Goal: Task Accomplishment & Management: Manage account settings

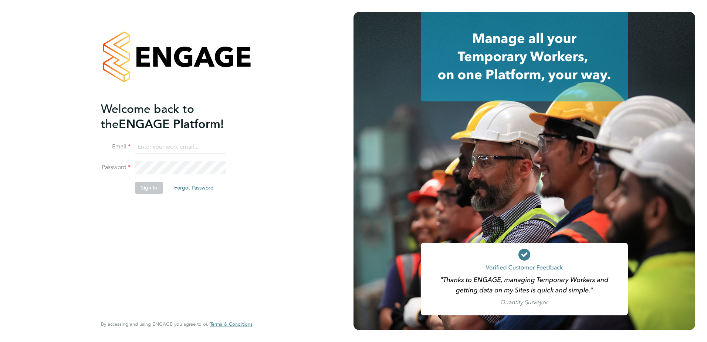
type input "cheryl.otoole@Vistry.co.uk"
click at [199, 219] on div "Welcome back to the ENGAGE Platform! Email cheryl.otoole@Vistry.co.uk Password …" at bounding box center [173, 207] width 144 height 213
click at [151, 190] on button "Sign In" at bounding box center [149, 188] width 28 height 12
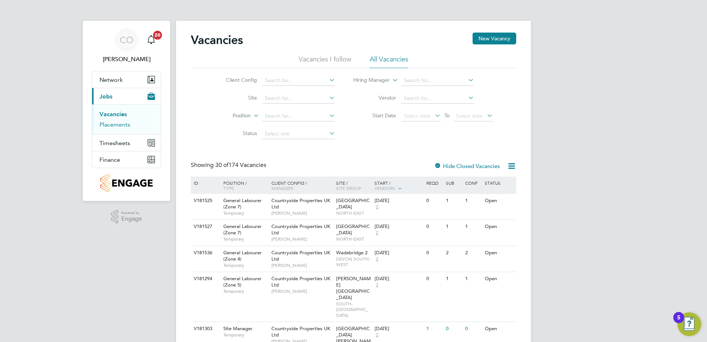
click at [120, 125] on link "Placements" at bounding box center [114, 124] width 31 height 7
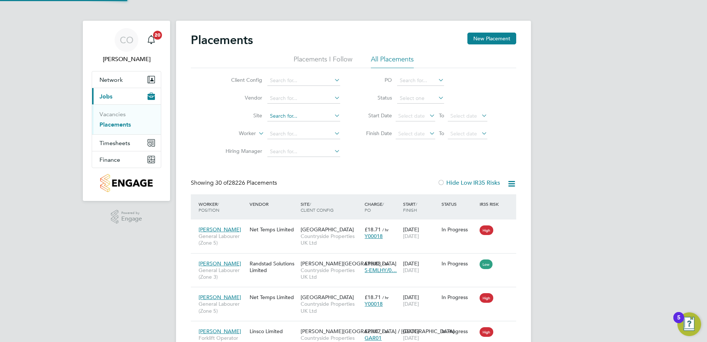
click at [295, 116] on input at bounding box center [303, 116] width 73 height 10
click at [290, 126] on li "Tovil" at bounding box center [304, 126] width 74 height 10
type input "Tovil"
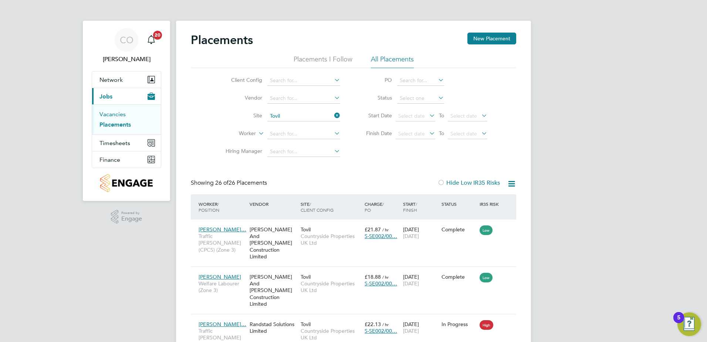
click at [115, 111] on link "Vacancies" at bounding box center [112, 114] width 26 height 7
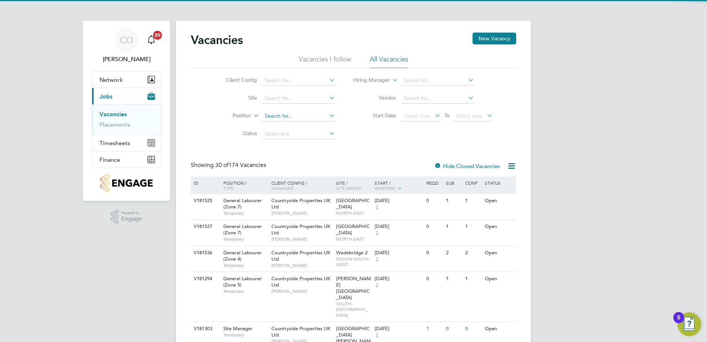
click at [283, 115] on input at bounding box center [298, 116] width 73 height 10
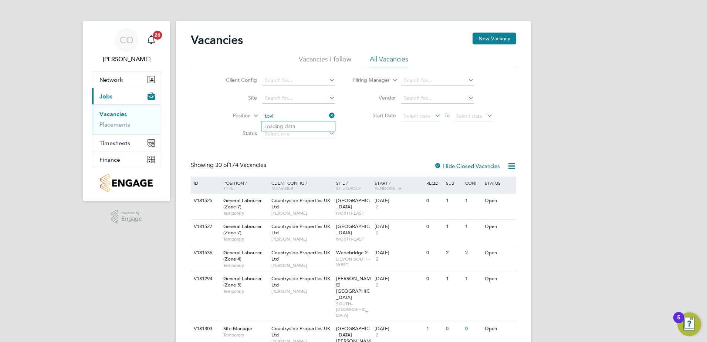
type input "tovil"
drag, startPoint x: 283, startPoint y: 113, endPoint x: 242, endPoint y: 113, distance: 40.3
click at [250, 112] on li "Position tovil" at bounding box center [274, 116] width 139 height 18
click at [275, 97] on input at bounding box center [298, 98] width 73 height 10
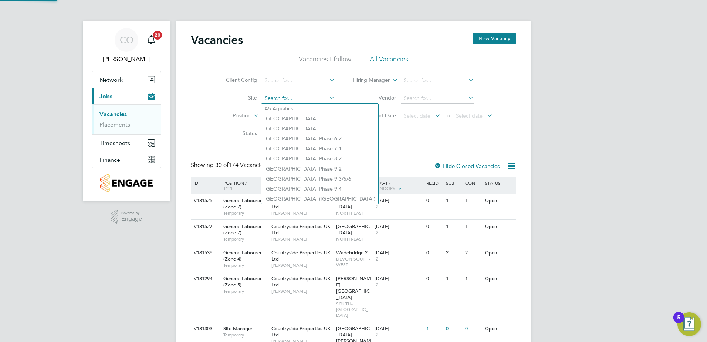
paste input "tovil"
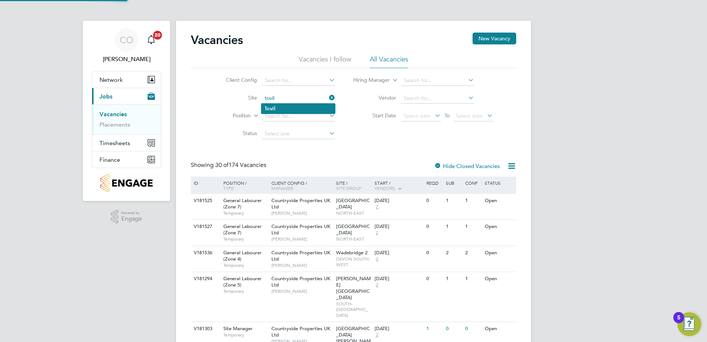
click at [280, 108] on li "Tovil" at bounding box center [299, 109] width 74 height 10
type input "Tovil"
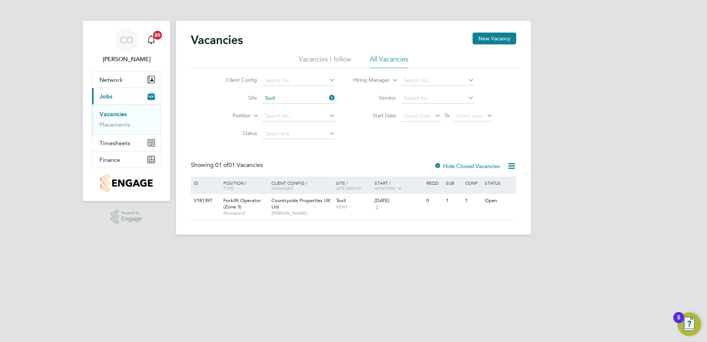
click at [513, 167] on icon at bounding box center [511, 165] width 9 height 9
click at [480, 185] on li "Download Vacancies Report" at bounding box center [477, 183] width 75 height 10
click at [108, 125] on link "Placements" at bounding box center [114, 124] width 31 height 7
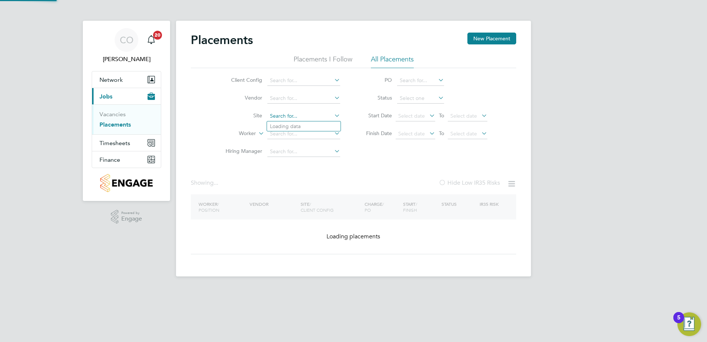
click at [294, 114] on input at bounding box center [303, 116] width 73 height 10
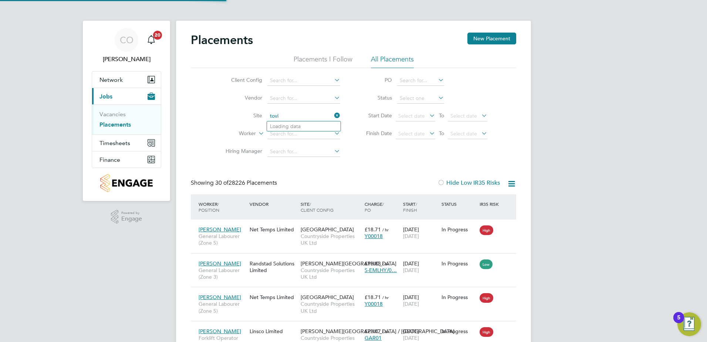
scroll to position [28, 51]
click at [299, 125] on li "Tovi l" at bounding box center [304, 126] width 74 height 10
type input "Tovil"
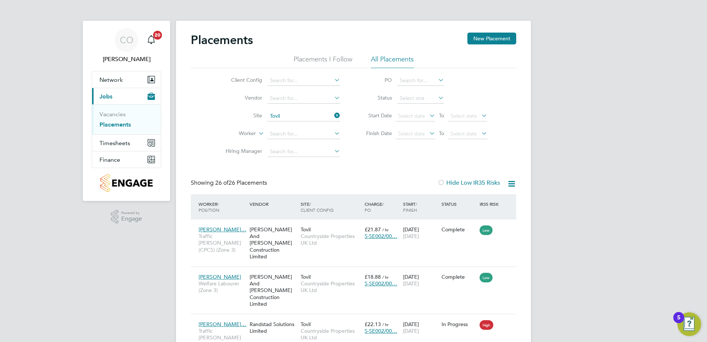
click at [510, 183] on icon at bounding box center [511, 183] width 9 height 9
click at [485, 199] on li "Download Placements Report" at bounding box center [475, 201] width 79 height 10
click at [418, 101] on input at bounding box center [420, 98] width 47 height 10
click at [419, 136] on li "In Progress" at bounding box center [421, 137] width 48 height 10
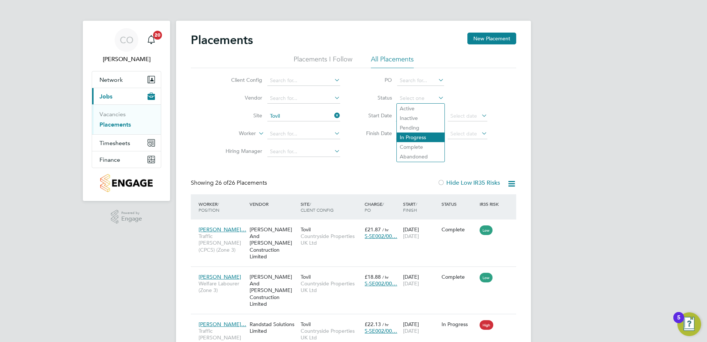
type input "In Progress"
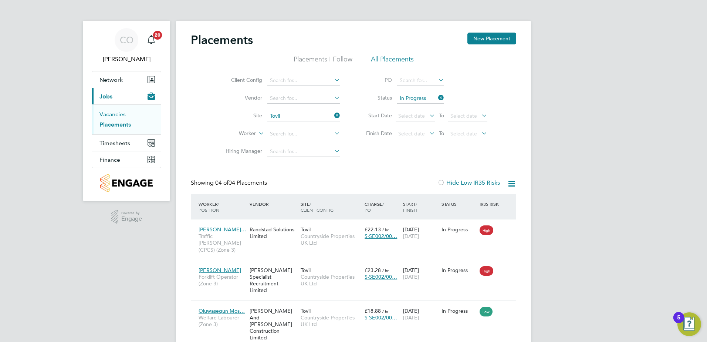
click at [117, 114] on link "Vacancies" at bounding box center [112, 114] width 26 height 7
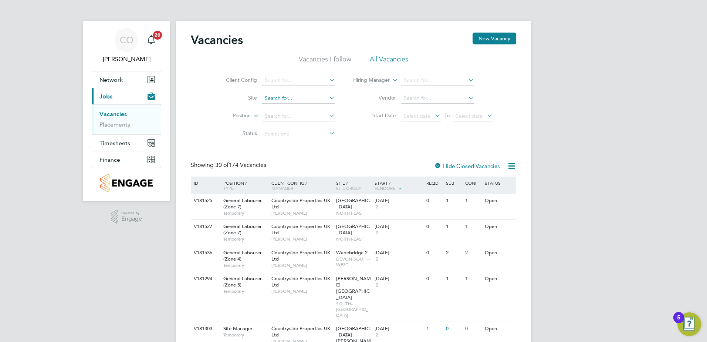
click at [285, 99] on input at bounding box center [298, 98] width 73 height 10
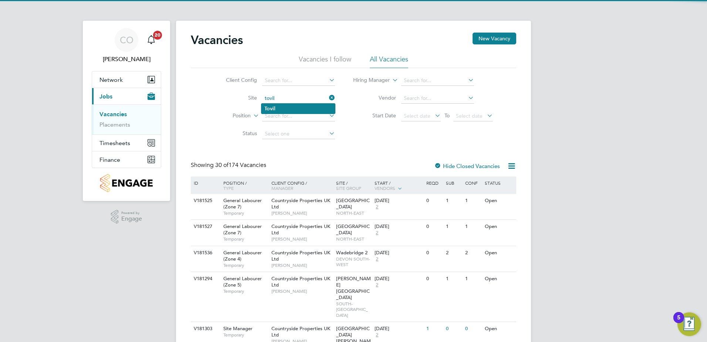
click at [294, 111] on li "Tovil" at bounding box center [299, 109] width 74 height 10
type input "Tovil"
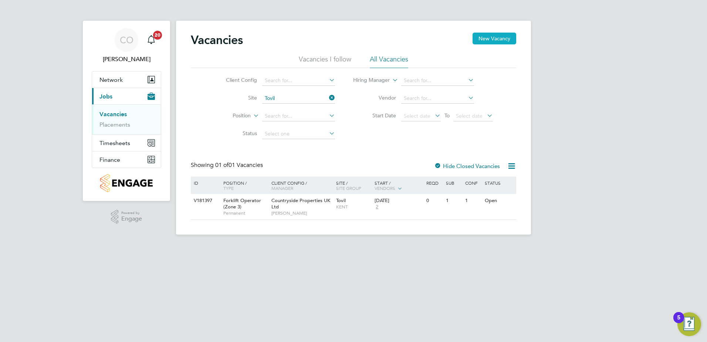
click at [505, 35] on button "New Vacancy" at bounding box center [495, 39] width 44 height 12
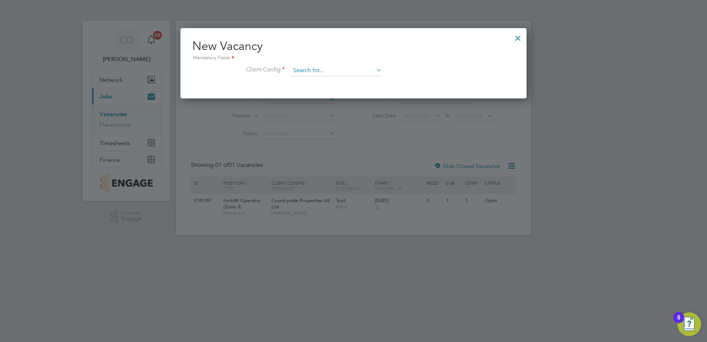
click at [301, 70] on input at bounding box center [336, 70] width 91 height 11
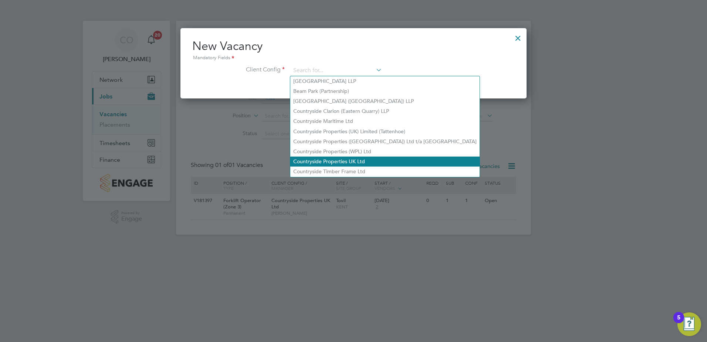
click at [343, 158] on li "Countryside Properties UK Ltd" at bounding box center [384, 161] width 189 height 10
type input "Countryside Properties UK Ltd"
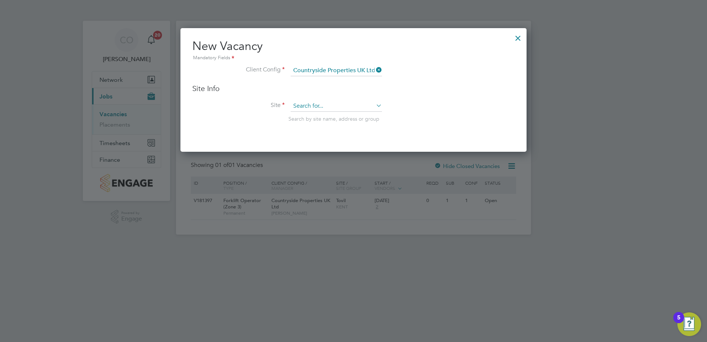
click at [311, 104] on input at bounding box center [336, 106] width 91 height 11
click at [316, 116] on li "Tovil" at bounding box center [336, 117] width 92 height 10
type input "Tovil"
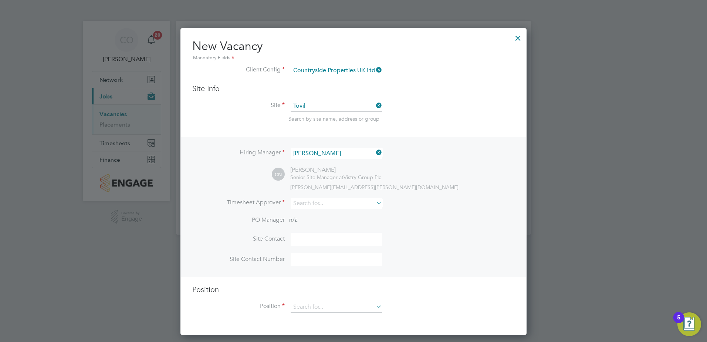
click at [375, 152] on icon at bounding box center [375, 152] width 0 height 10
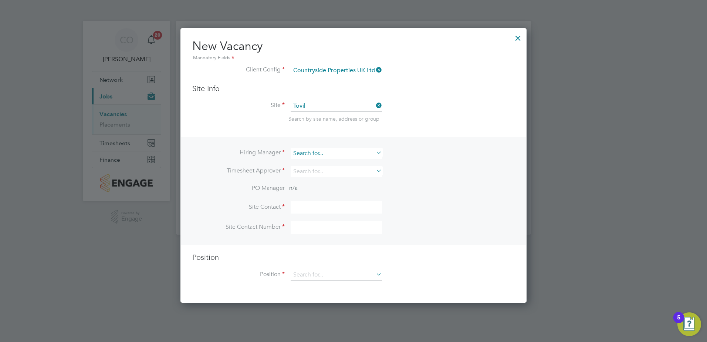
click at [335, 154] on input at bounding box center [336, 153] width 91 height 11
click at [337, 160] on li "Valenty n Samchuk" at bounding box center [336, 164] width 92 height 10
type input "[PERSON_NAME]"
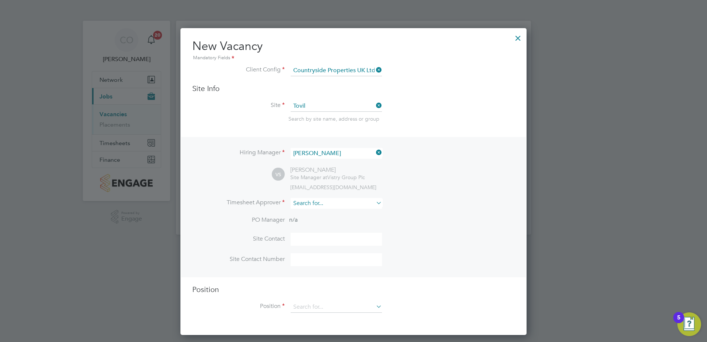
click at [334, 204] on input at bounding box center [336, 203] width 91 height 11
click at [328, 215] on li "Valenty n Samchuk" at bounding box center [336, 214] width 92 height 10
type input "[PERSON_NAME]"
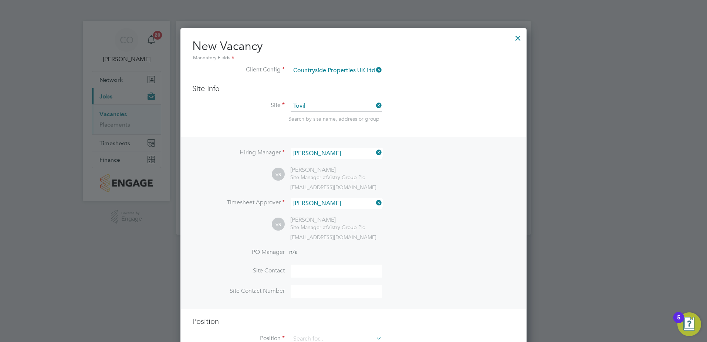
click at [323, 273] on input at bounding box center [336, 270] width 91 height 13
type input "[PERSON_NAME]"
type input "07769362161"
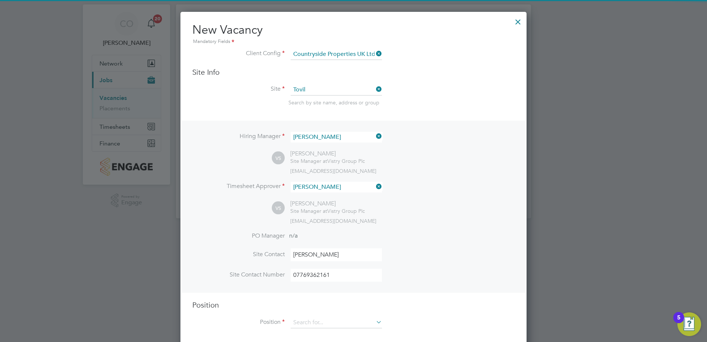
scroll to position [26, 0]
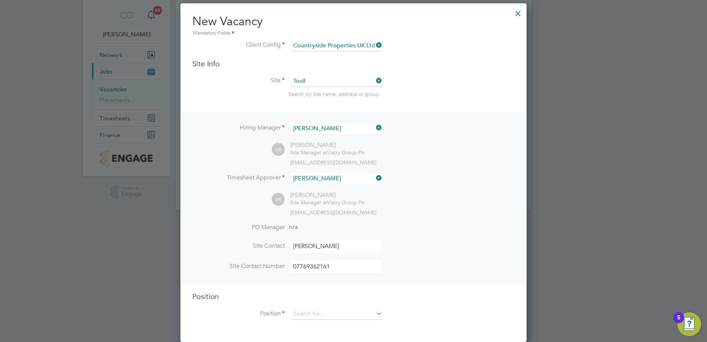
click at [333, 248] on input "[PERSON_NAME]" at bounding box center [336, 246] width 91 height 13
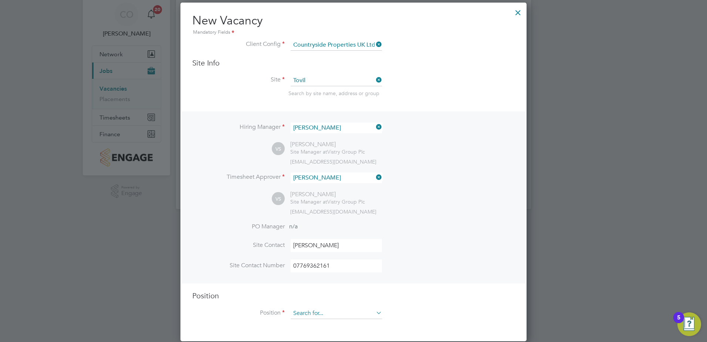
click at [337, 316] on input at bounding box center [336, 313] width 91 height 11
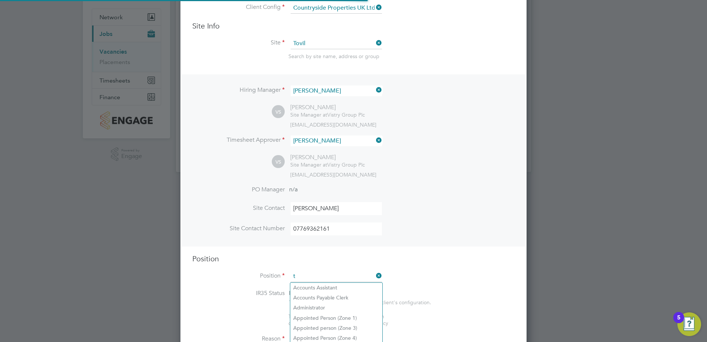
scroll to position [1063, 347]
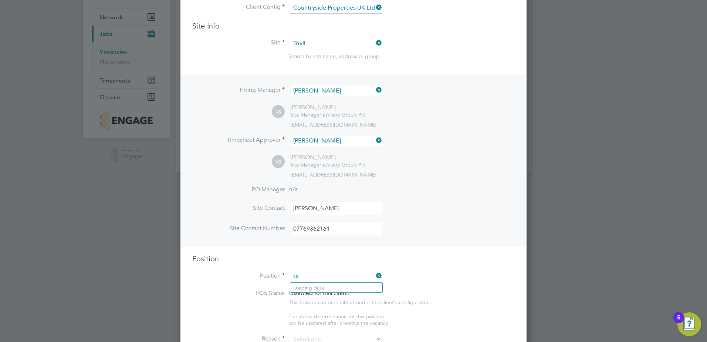
type input "t"
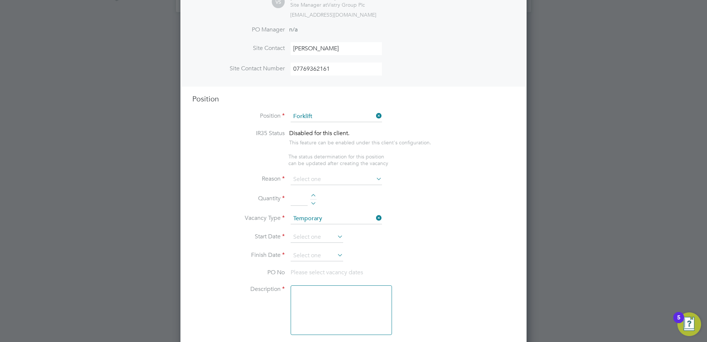
scroll to position [247, 0]
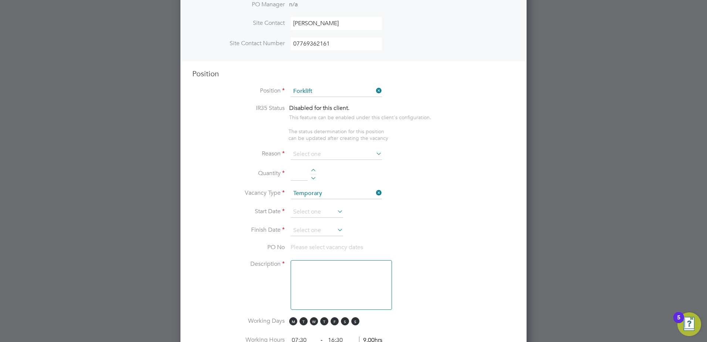
click at [331, 92] on input "Forklift" at bounding box center [336, 91] width 91 height 11
type input "Fork lift"
click at [456, 146] on ng-container "IR35 Status Disabled for this client. This feature can be enabled under this cl…" at bounding box center [353, 332] width 323 height 456
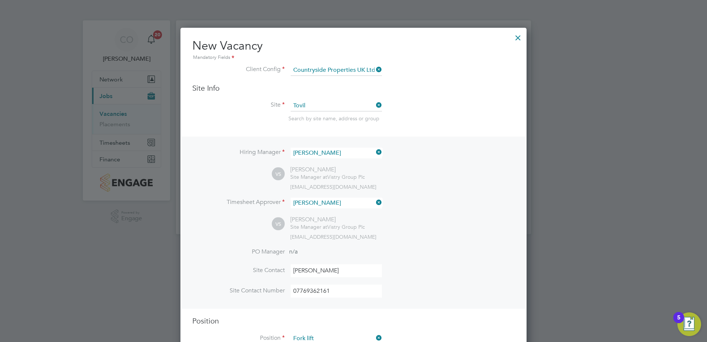
scroll to position [0, 0]
click at [520, 36] on div at bounding box center [518, 36] width 13 height 13
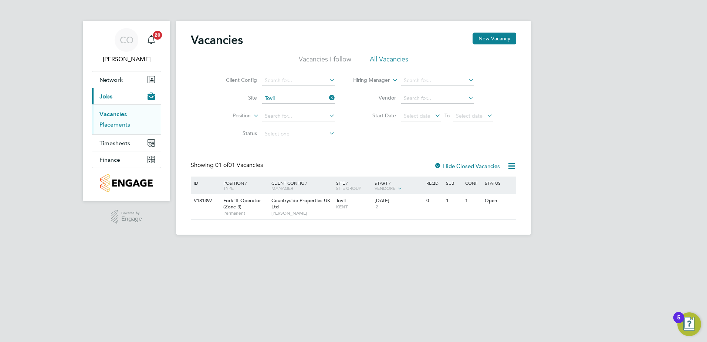
click at [119, 122] on link "Placements" at bounding box center [114, 124] width 31 height 7
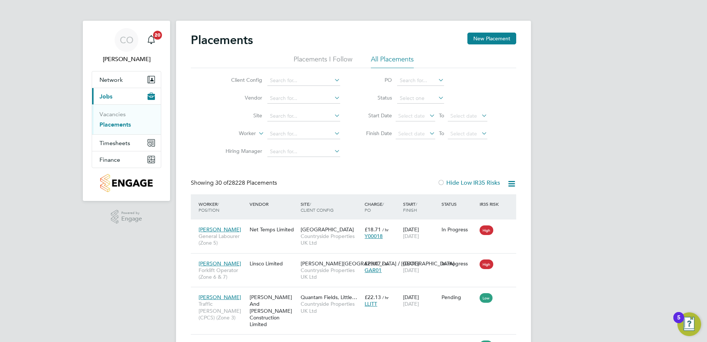
scroll to position [28, 64]
click at [511, 183] on icon at bounding box center [511, 183] width 9 height 9
click at [422, 97] on input at bounding box center [420, 98] width 47 height 10
click at [414, 139] on li "In Progress" at bounding box center [421, 137] width 48 height 10
type input "In Progress"
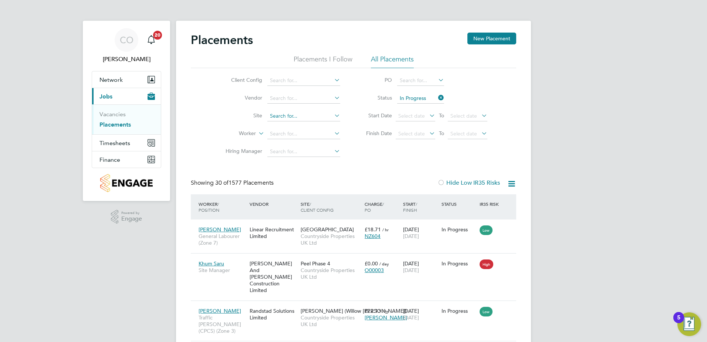
click at [294, 114] on input at bounding box center [303, 116] width 73 height 10
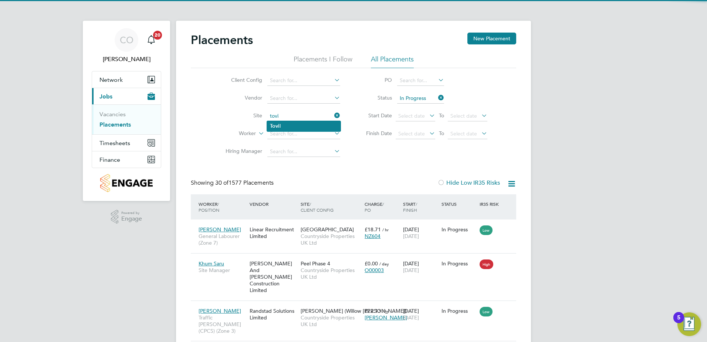
click at [304, 126] on li "Tovi l" at bounding box center [304, 126] width 74 height 10
type input "Tovil"
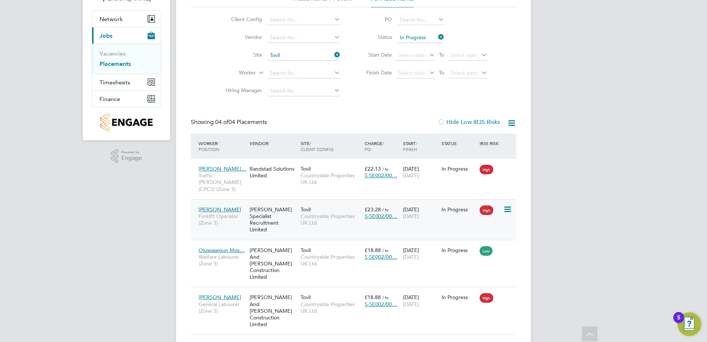
click at [236, 213] on span "Forklift Operator (Zone 3)" at bounding box center [222, 219] width 47 height 13
click at [118, 53] on link "Vacancies" at bounding box center [112, 53] width 26 height 7
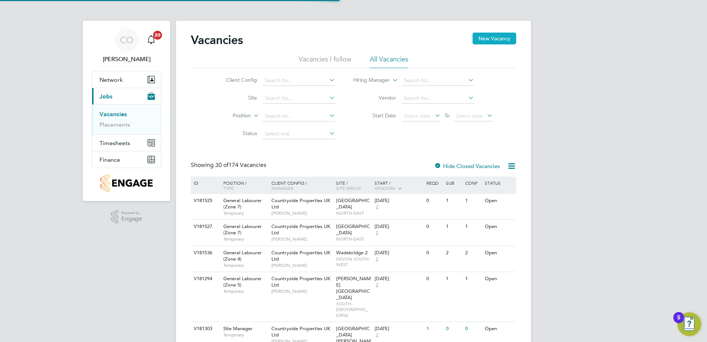
click at [489, 39] on button "New Vacancy" at bounding box center [495, 39] width 44 height 12
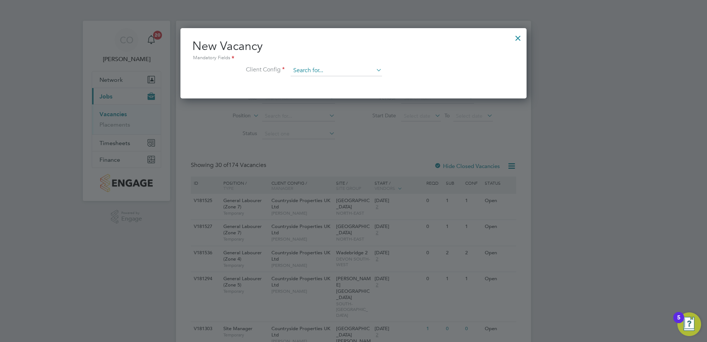
click at [337, 68] on input at bounding box center [336, 70] width 91 height 11
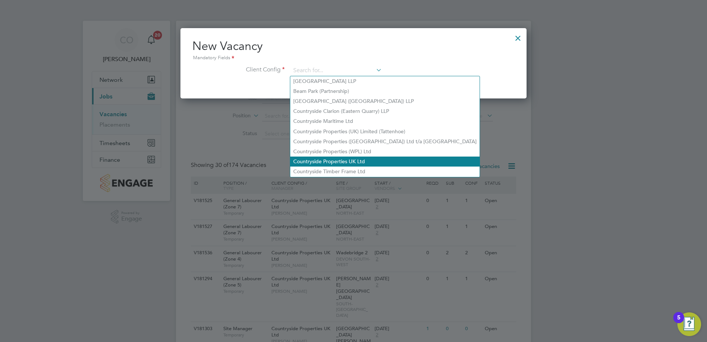
click at [343, 158] on li "Countryside Properties UK Ltd" at bounding box center [384, 161] width 189 height 10
type input "Countryside Properties UK Ltd"
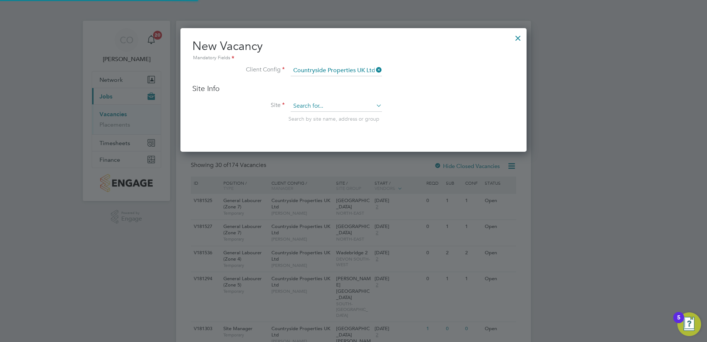
click at [319, 107] on input at bounding box center [336, 106] width 91 height 11
click at [320, 115] on li "Tovil" at bounding box center [336, 117] width 92 height 10
type input "Tovil"
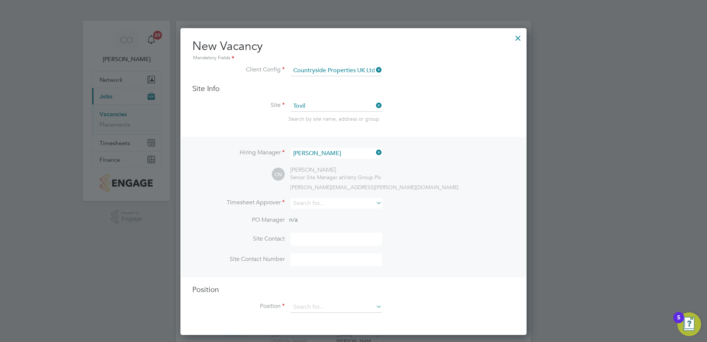
click at [375, 152] on icon at bounding box center [375, 152] width 0 height 10
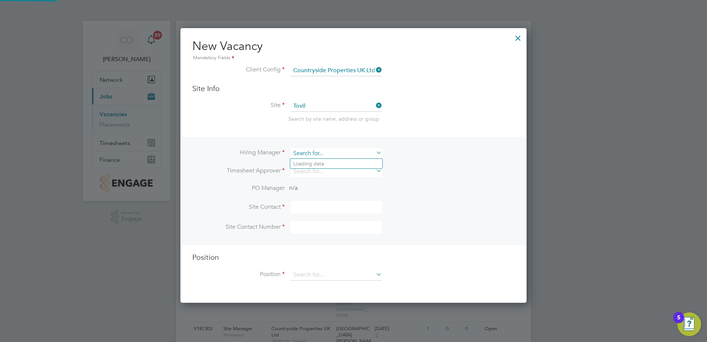
click at [318, 149] on input at bounding box center [336, 153] width 91 height 11
click at [335, 164] on li "Valentyn Samchuk" at bounding box center [336, 164] width 92 height 10
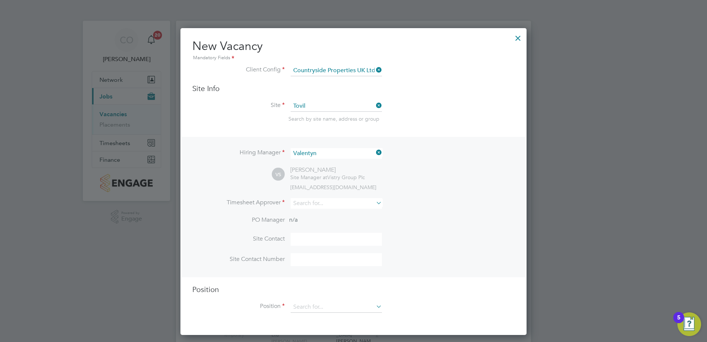
type input "[PERSON_NAME]"
click at [335, 204] on input at bounding box center [336, 203] width 91 height 11
click at [340, 213] on li "Valenty n Samchuk" at bounding box center [336, 214] width 92 height 10
type input "[PERSON_NAME]"
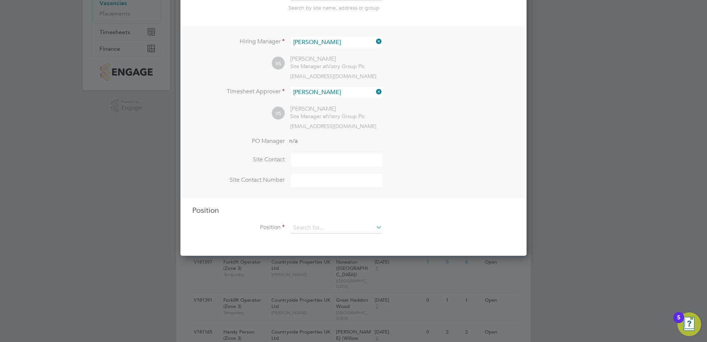
click at [344, 155] on input at bounding box center [336, 160] width 91 height 13
type input "[PERSON_NAME]"
type input "07769362161"
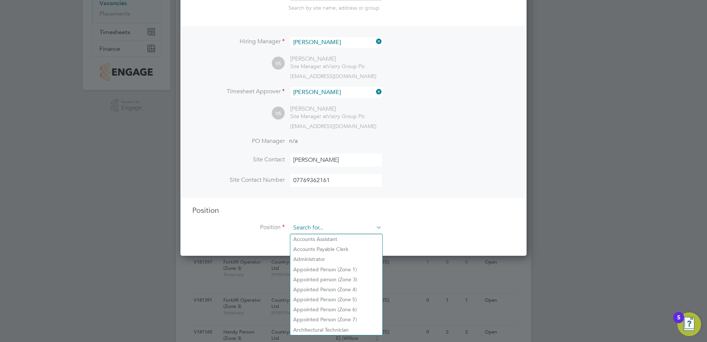
click at [339, 227] on input at bounding box center [336, 227] width 91 height 11
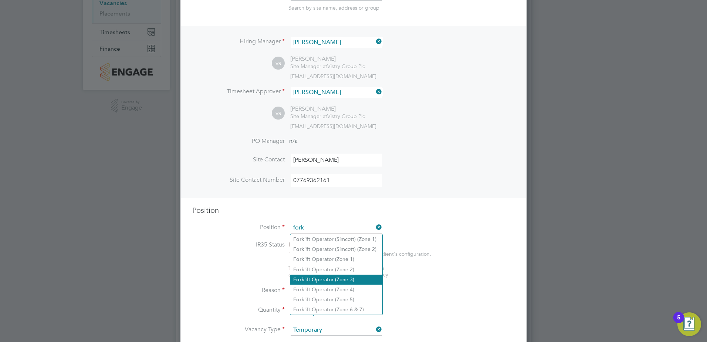
click at [344, 276] on li "Fork lift Operator (Zone 3)" at bounding box center [336, 279] width 92 height 10
type input "Forklift Operator (Zone 3)"
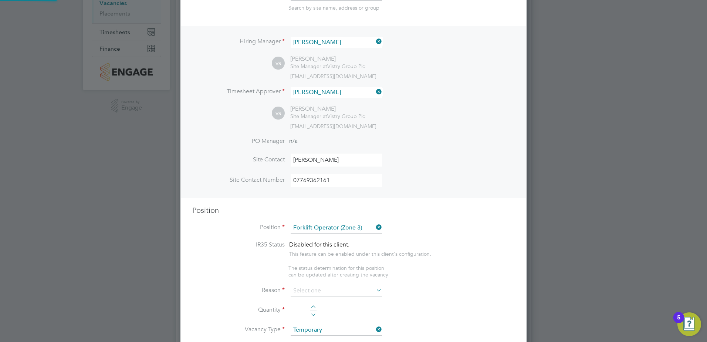
type textarea "• Operate construction machinery • Delivering large quantities of materials to …"
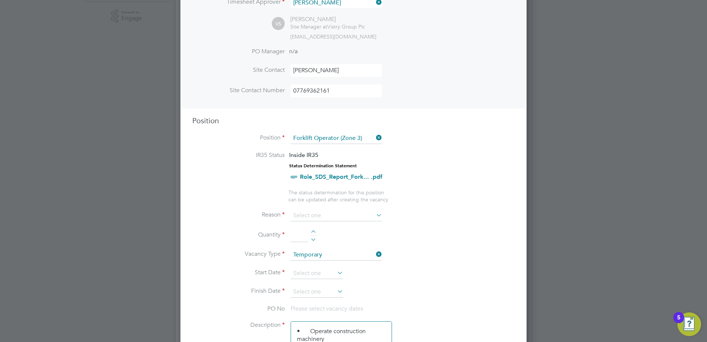
scroll to position [222, 0]
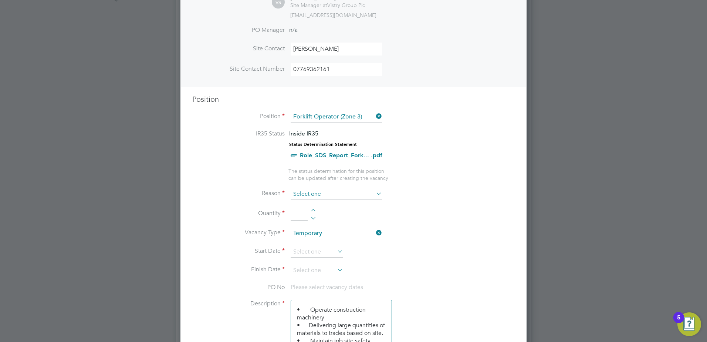
click at [337, 194] on input at bounding box center [336, 194] width 91 height 11
click at [310, 260] on li "Vacant Role" at bounding box center [336, 263] width 92 height 10
type input "Vacant Role"
click at [314, 209] on div at bounding box center [313, 211] width 6 height 5
type input "1"
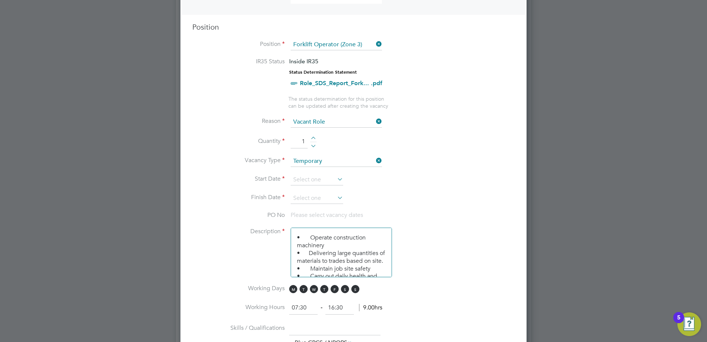
scroll to position [296, 0]
click at [375, 158] on icon at bounding box center [375, 159] width 0 height 10
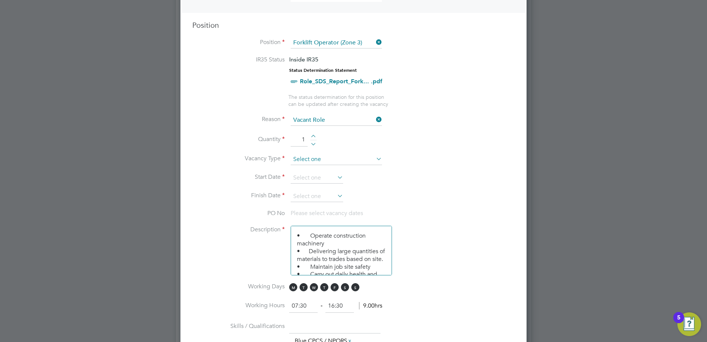
click at [355, 158] on input at bounding box center [336, 159] width 91 height 11
click at [333, 179] on li "Permanent" at bounding box center [336, 180] width 92 height 10
type input "Permanent"
click at [315, 176] on input at bounding box center [317, 177] width 53 height 11
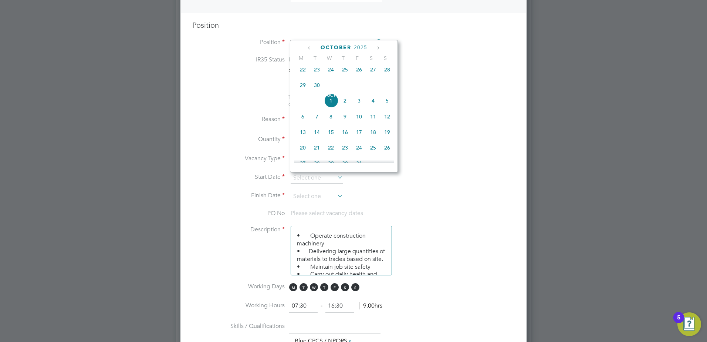
click at [305, 89] on span "29" at bounding box center [303, 85] width 14 height 14
type input "[DATE]"
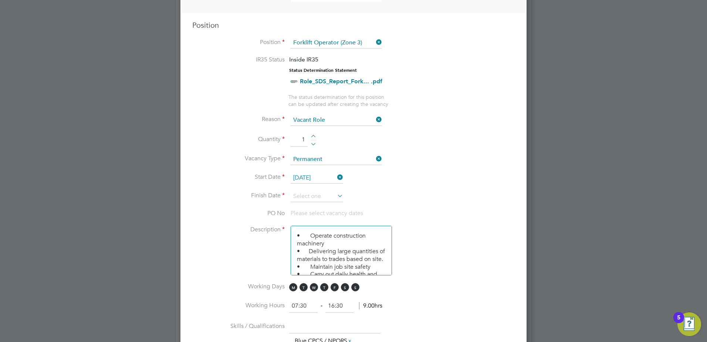
click at [336, 195] on icon at bounding box center [336, 195] width 0 height 10
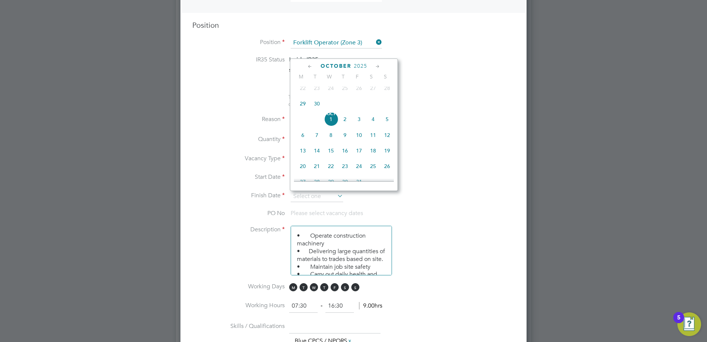
click at [378, 65] on icon at bounding box center [377, 67] width 7 height 8
click at [308, 67] on icon at bounding box center [310, 67] width 7 height 8
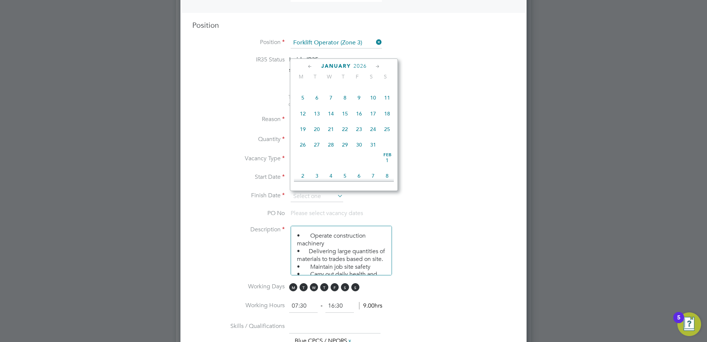
scroll to position [399, 0]
click at [334, 154] on span "31" at bounding box center [331, 146] width 14 height 14
type input "[DATE]"
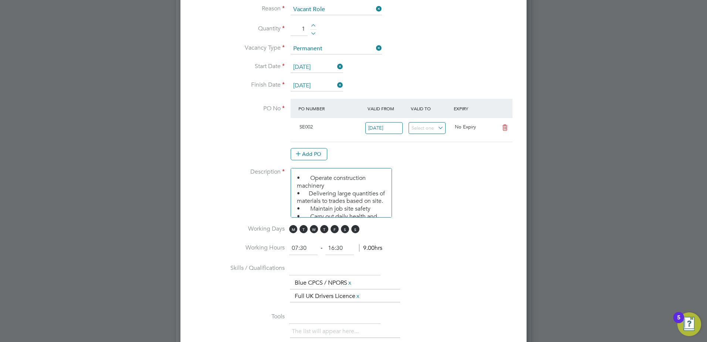
scroll to position [407, 0]
click at [318, 154] on button "Add PO" at bounding box center [309, 154] width 37 height 12
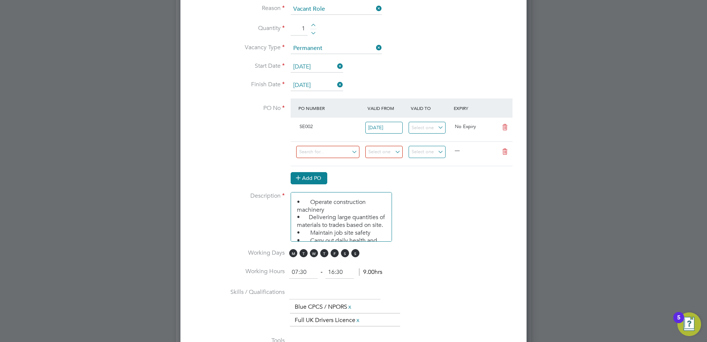
scroll to position [1153, 347]
click at [341, 154] on input at bounding box center [327, 152] width 63 height 12
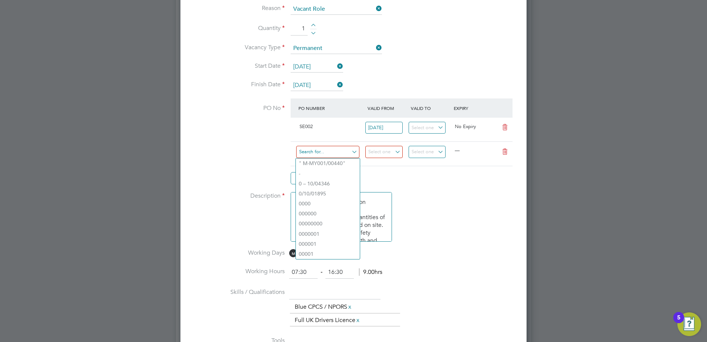
paste input "S-SE002/00085"
type input "S-SE002/00085"
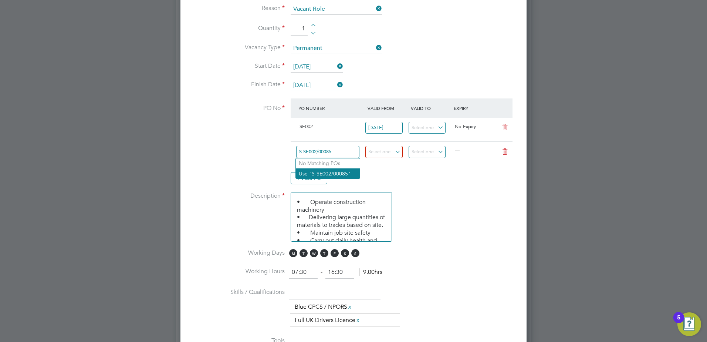
scroll to position [4, 4]
click at [338, 169] on li "Use "S-SE002/00085"" at bounding box center [328, 173] width 64 height 10
click at [397, 151] on input at bounding box center [383, 152] width 37 height 12
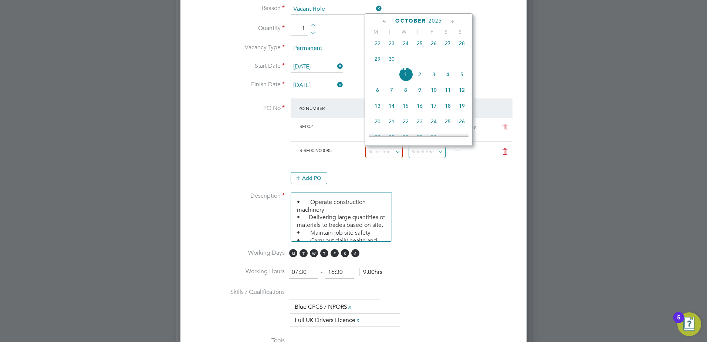
click at [378, 61] on span "29" at bounding box center [378, 59] width 14 height 14
type input "[DATE]"
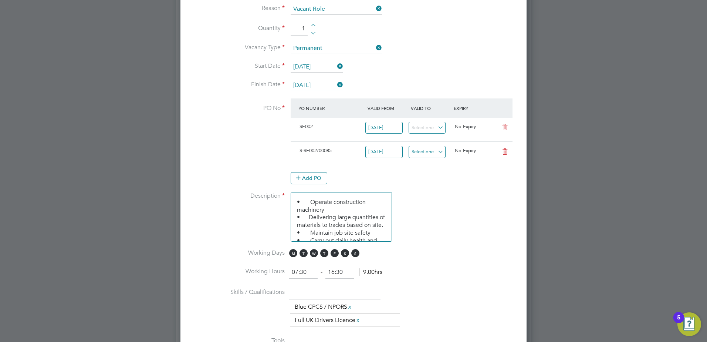
click at [442, 152] on input at bounding box center [427, 152] width 37 height 12
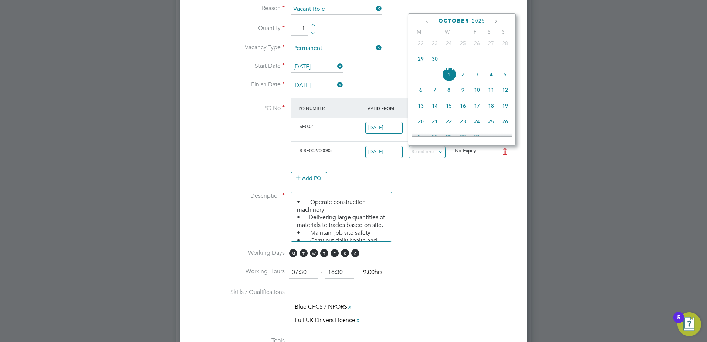
click at [496, 20] on icon at bounding box center [495, 21] width 7 height 8
click at [428, 21] on icon at bounding box center [428, 21] width 7 height 8
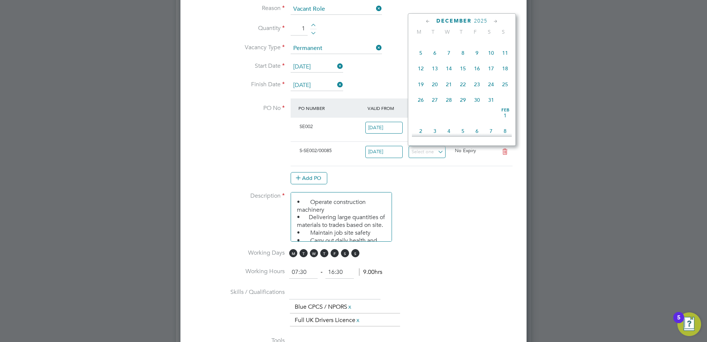
scroll to position [399, 0]
click at [449, 109] on span "31" at bounding box center [449, 102] width 14 height 14
type input "[DATE]"
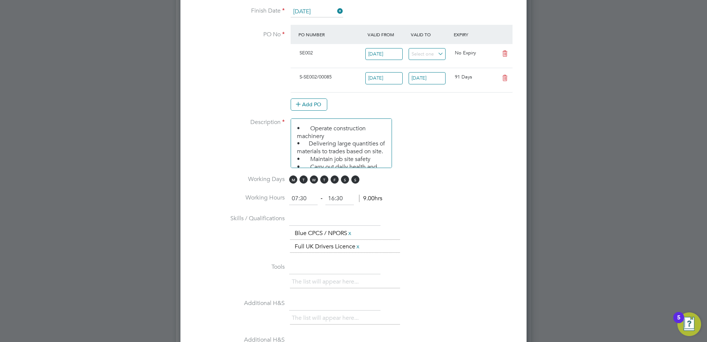
scroll to position [481, 0]
click at [345, 180] on span "S" at bounding box center [345, 179] width 8 height 8
click at [355, 179] on span "S" at bounding box center [355, 179] width 8 height 8
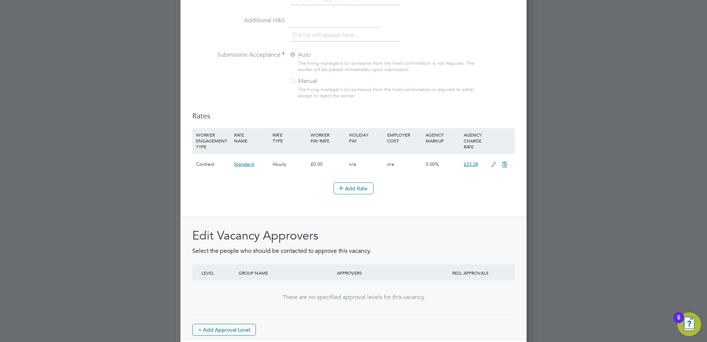
scroll to position [839, 0]
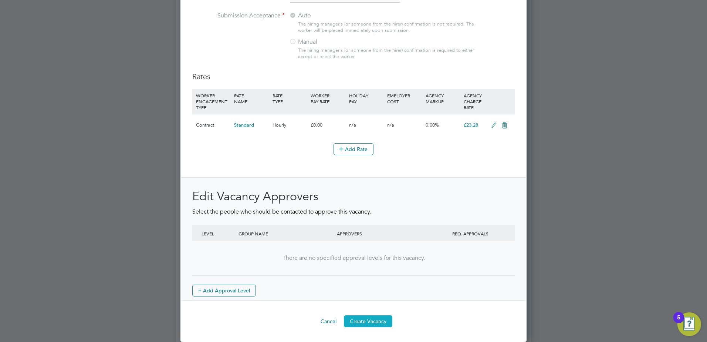
click at [381, 320] on button "Create Vacancy" at bounding box center [368, 321] width 48 height 12
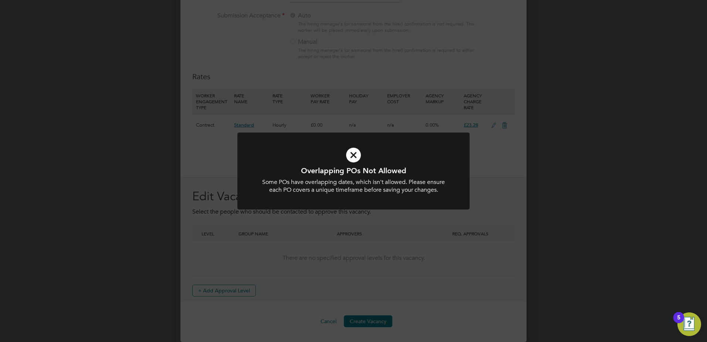
click at [351, 152] on icon at bounding box center [353, 155] width 192 height 29
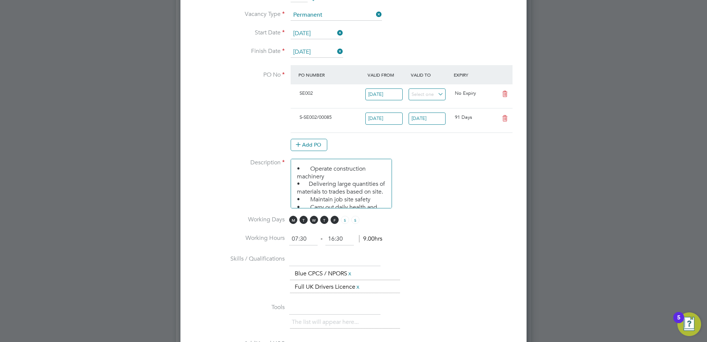
scroll to position [358, 0]
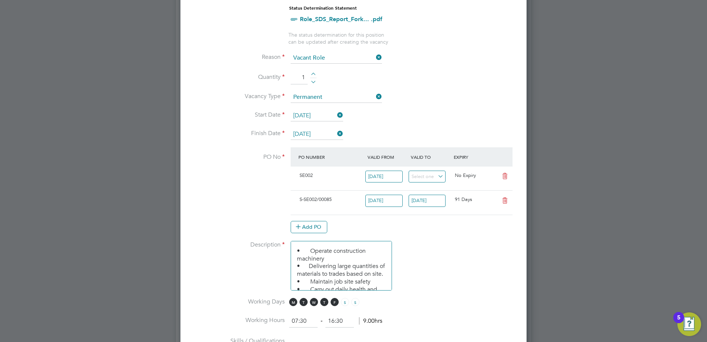
click at [505, 177] on icon at bounding box center [504, 176] width 9 height 6
type input "[DATE]"
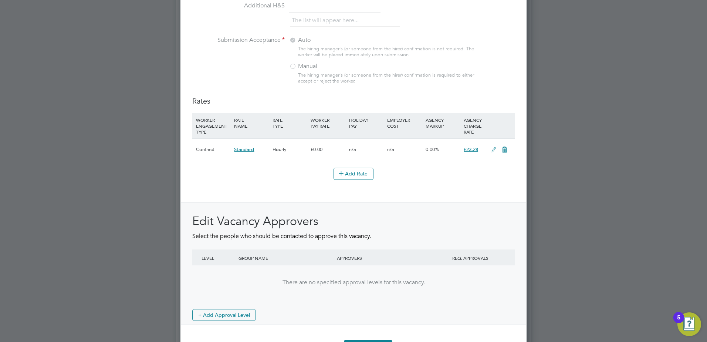
scroll to position [814, 0]
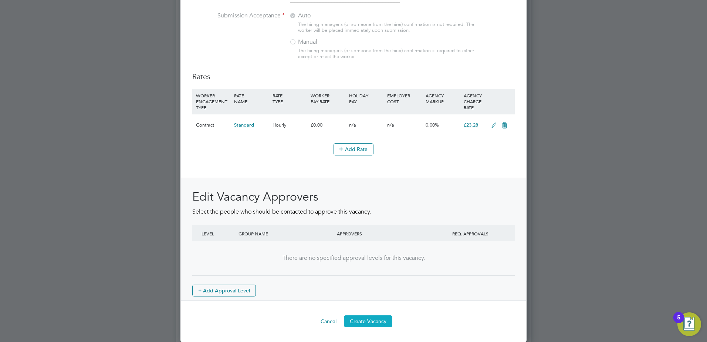
click at [381, 322] on button "Create Vacancy" at bounding box center [368, 321] width 48 height 12
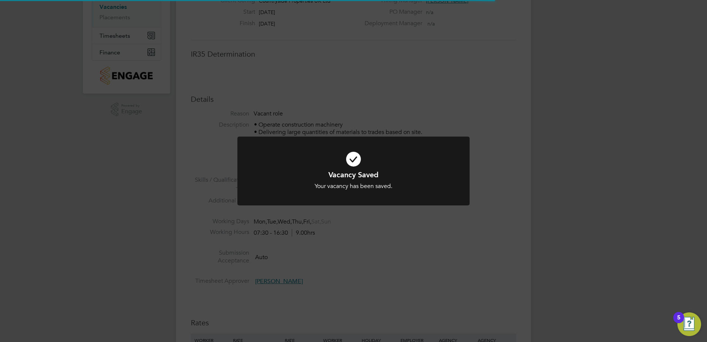
scroll to position [22, 52]
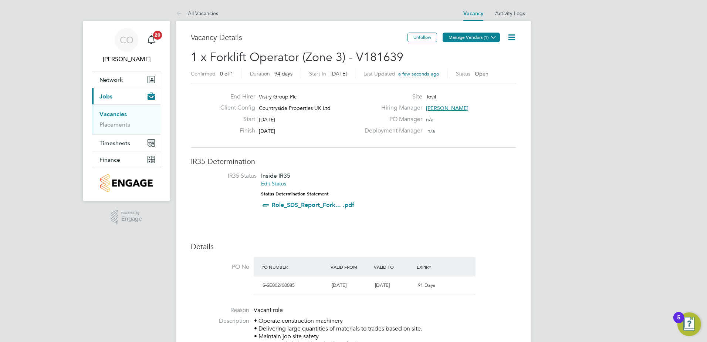
click at [466, 37] on button "Manage Vendors (1)" at bounding box center [471, 38] width 57 height 10
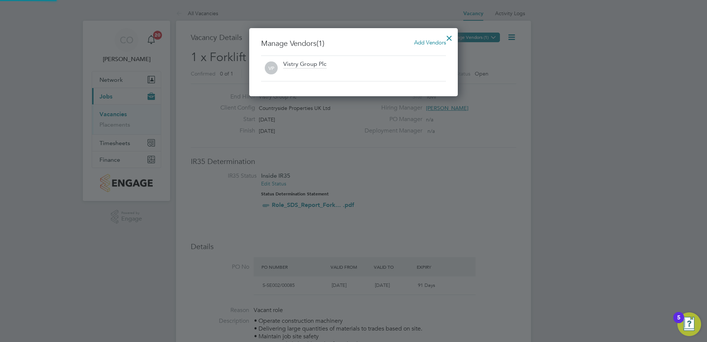
scroll to position [68, 209]
click at [428, 43] on span "Add Vendors" at bounding box center [430, 42] width 32 height 7
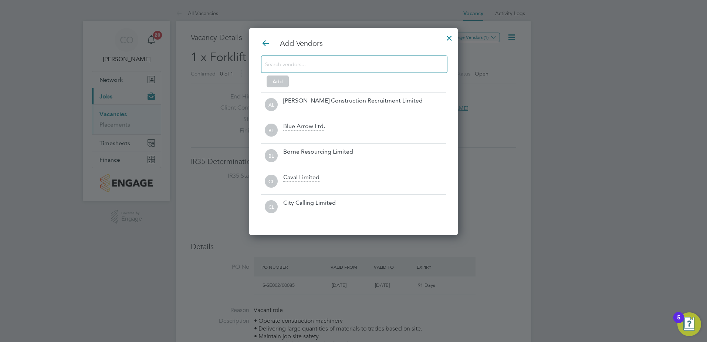
scroll to position [208, 209]
click at [307, 62] on input at bounding box center [348, 64] width 166 height 10
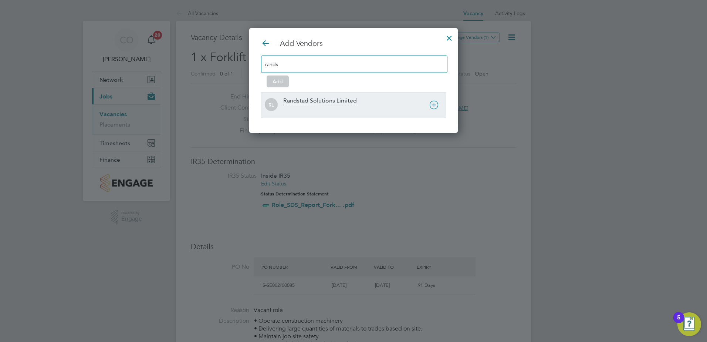
type input "rands"
click at [329, 103] on div "Randstad Solutions Limited" at bounding box center [320, 101] width 74 height 8
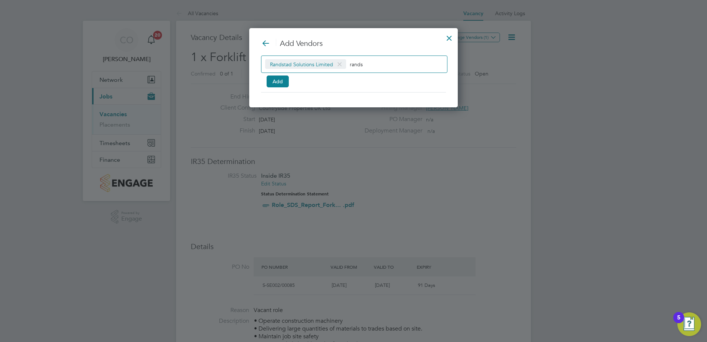
click at [370, 60] on input "rands" at bounding box center [373, 64] width 46 height 10
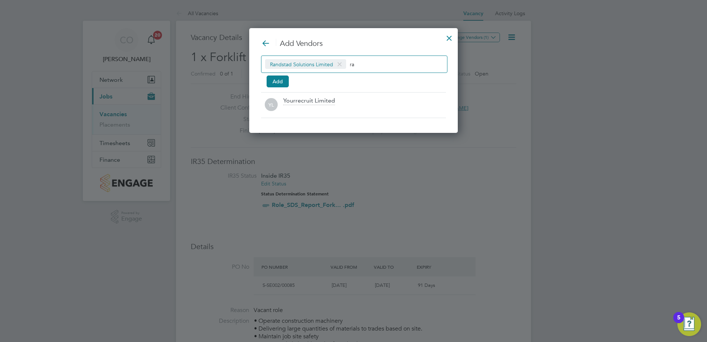
type input "r"
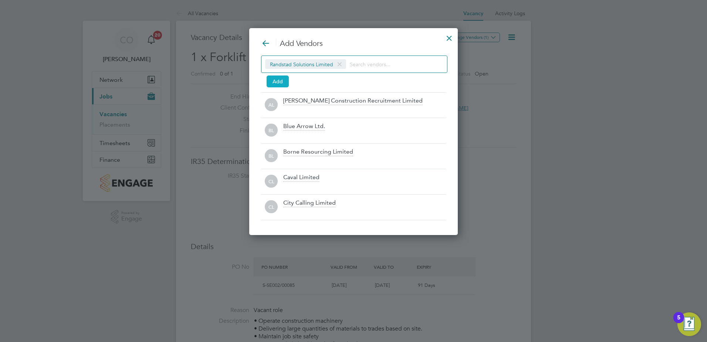
click at [284, 82] on button "Add" at bounding box center [278, 81] width 22 height 12
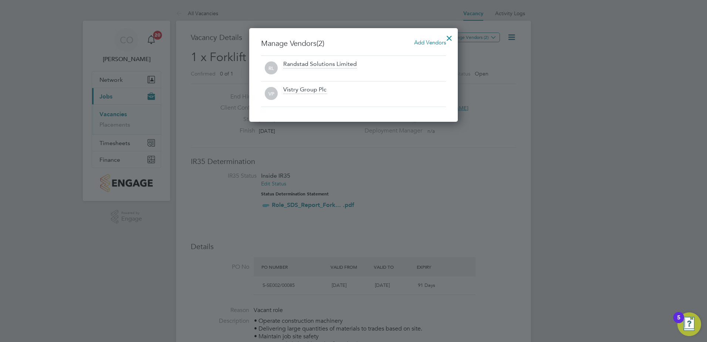
click at [450, 39] on div at bounding box center [449, 36] width 13 height 13
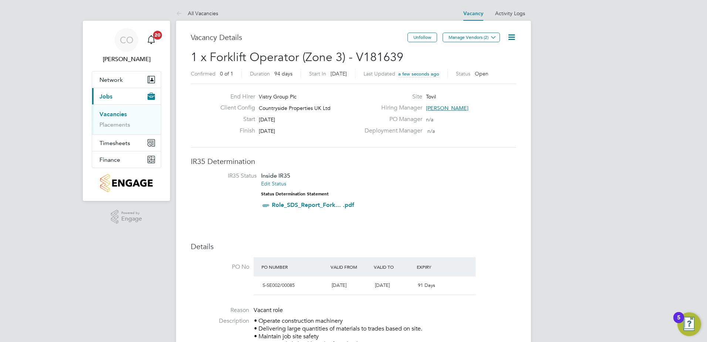
click at [123, 113] on link "Vacancies" at bounding box center [112, 114] width 27 height 7
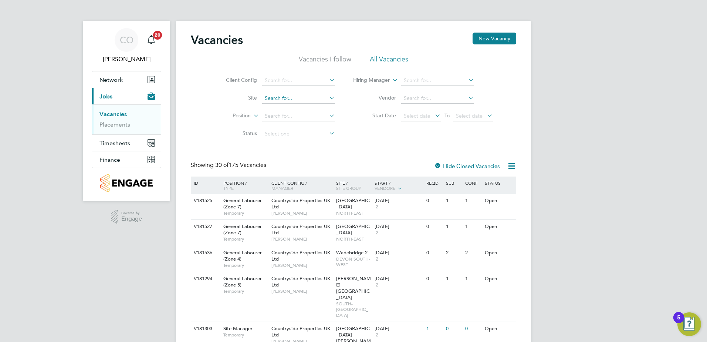
click at [306, 99] on input at bounding box center [298, 98] width 73 height 10
click at [280, 108] on li "Tovi l" at bounding box center [299, 109] width 74 height 10
type input "Tovil"
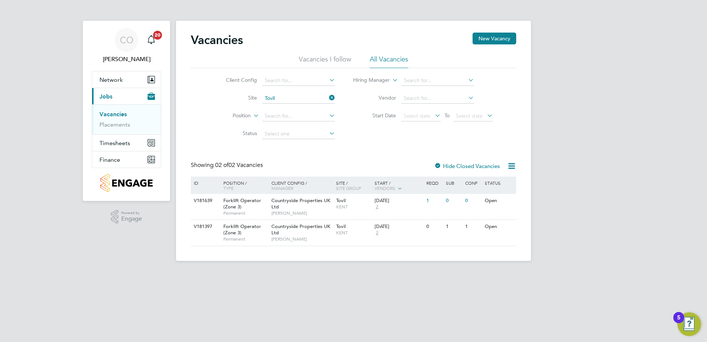
click at [510, 167] on icon at bounding box center [511, 165] width 9 height 9
click at [495, 180] on li "Download Vacancies Report" at bounding box center [477, 183] width 75 height 10
click at [605, 197] on div "CO Cheryl O'Toole Notifications 20 Applications: Network Team Members Sites Wor…" at bounding box center [353, 136] width 707 height 273
click at [115, 125] on link "Placements" at bounding box center [114, 124] width 31 height 7
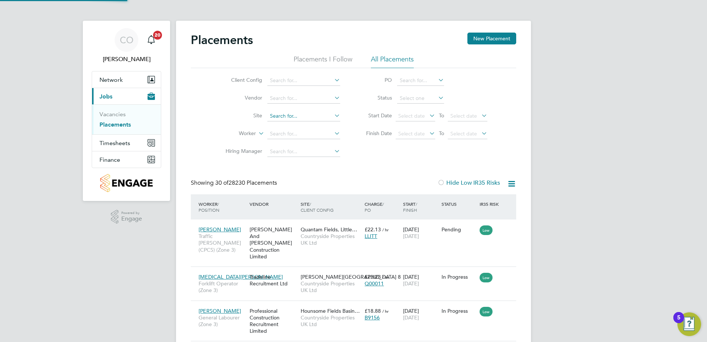
scroll to position [28, 64]
click at [284, 115] on input at bounding box center [303, 116] width 73 height 10
click at [300, 128] on li "Tovi l" at bounding box center [304, 126] width 74 height 10
type input "Tovil"
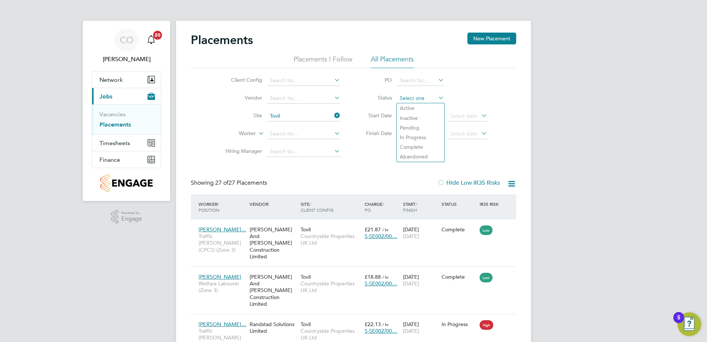
click at [426, 97] on input at bounding box center [420, 98] width 47 height 10
click at [424, 137] on li "In Progress" at bounding box center [421, 137] width 48 height 10
type input "In Progress"
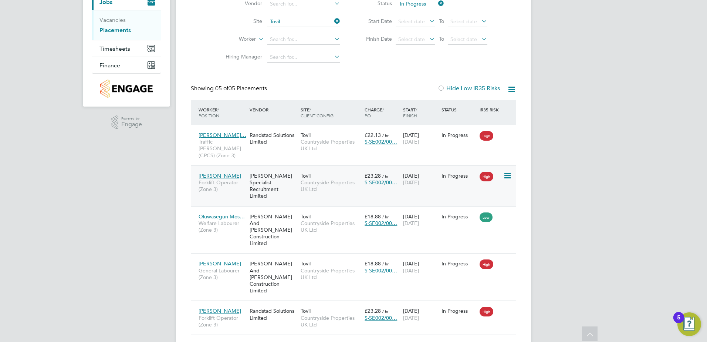
click at [225, 179] on span "Forklift Operator (Zone 3)" at bounding box center [222, 185] width 47 height 13
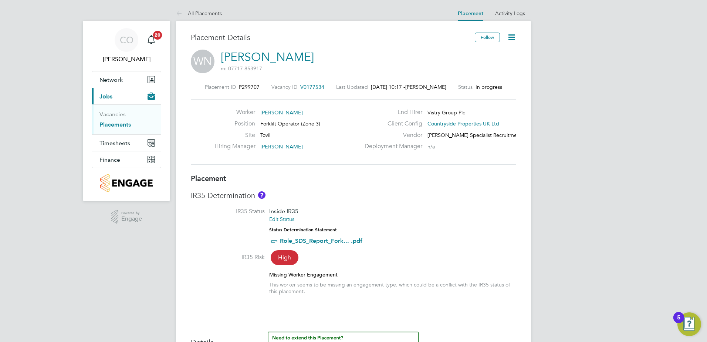
click at [119, 123] on link "Placements" at bounding box center [114, 124] width 31 height 7
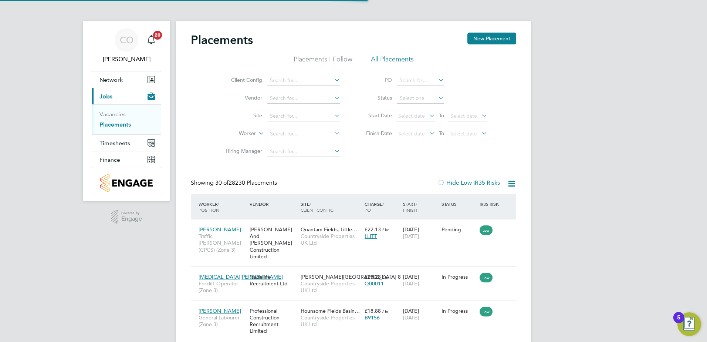
scroll to position [28, 64]
click at [511, 184] on icon at bounding box center [511, 183] width 9 height 9
click at [480, 200] on li "Download Placements Report" at bounding box center [475, 201] width 79 height 10
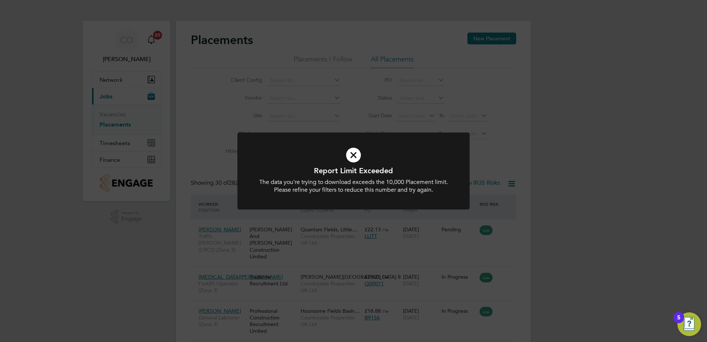
click at [353, 156] on icon at bounding box center [353, 155] width 192 height 29
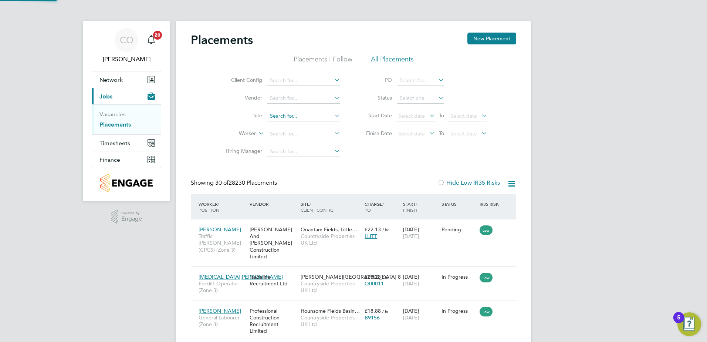
click at [288, 115] on input at bounding box center [303, 116] width 73 height 10
click at [294, 124] on li "Tovi l" at bounding box center [304, 126] width 74 height 10
type input "Tovil"
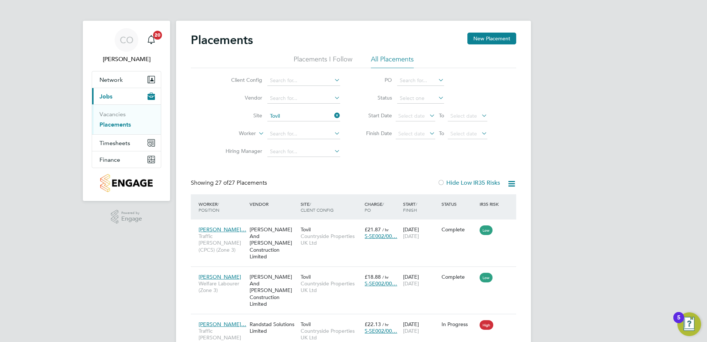
click at [515, 182] on icon at bounding box center [511, 183] width 9 height 9
click at [490, 200] on li "Download Placements Report" at bounding box center [475, 201] width 79 height 10
drag, startPoint x: 617, startPoint y: 198, endPoint x: 618, endPoint y: 175, distance: 22.6
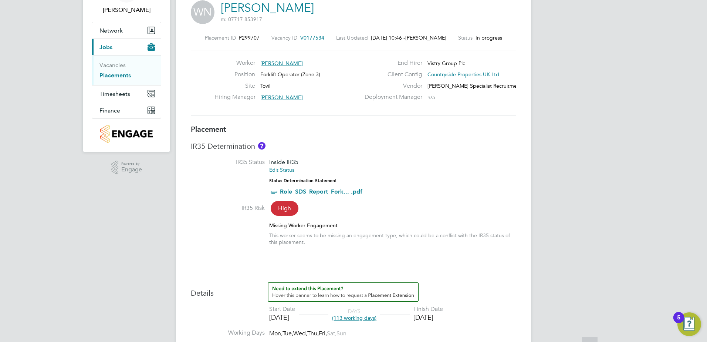
scroll to position [222, 0]
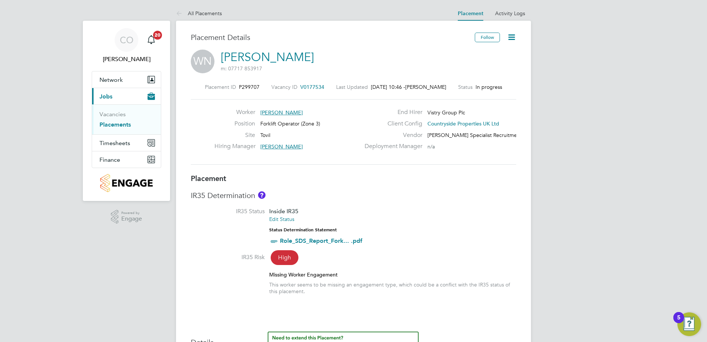
click at [513, 36] on icon at bounding box center [511, 37] width 9 height 9
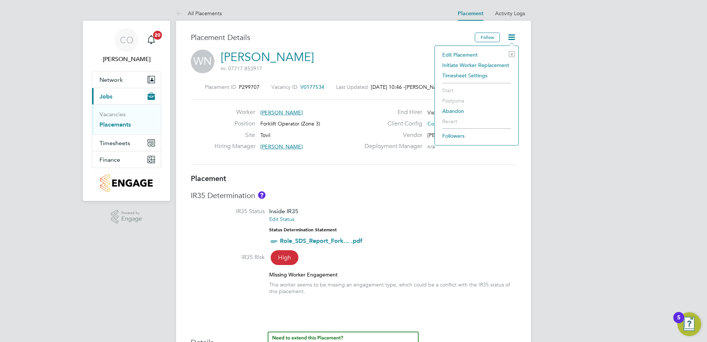
click at [470, 53] on li "Edit Placement e" at bounding box center [477, 55] width 76 height 10
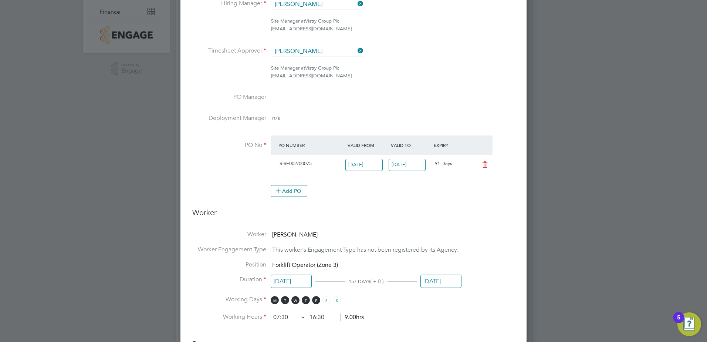
click at [414, 164] on input "[DATE]" at bounding box center [407, 165] width 37 height 12
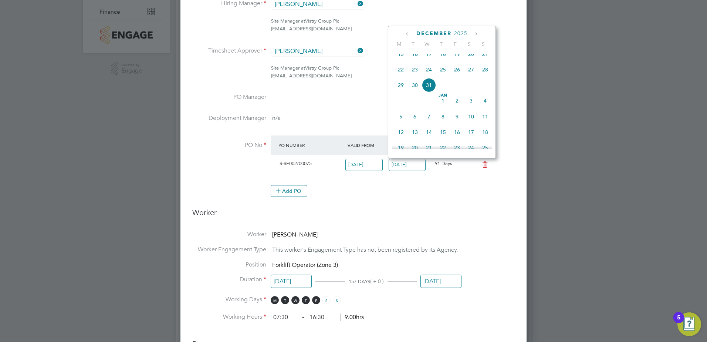
click at [407, 33] on icon at bounding box center [408, 34] width 7 height 8
click at [475, 31] on icon at bounding box center [475, 34] width 7 height 8
click at [401, 126] on span "29" at bounding box center [401, 121] width 14 height 14
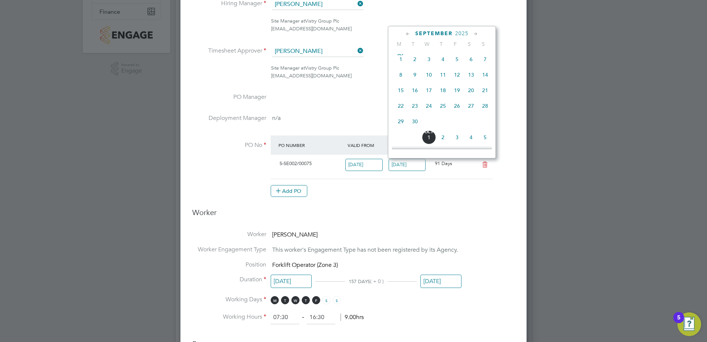
type input "[DATE]"
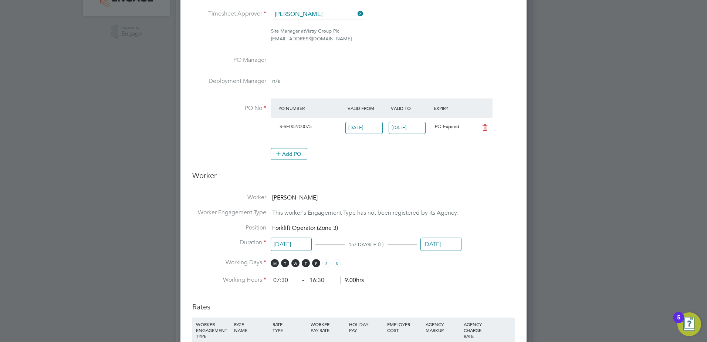
click at [443, 244] on input "[DATE]" at bounding box center [441, 244] width 41 height 14
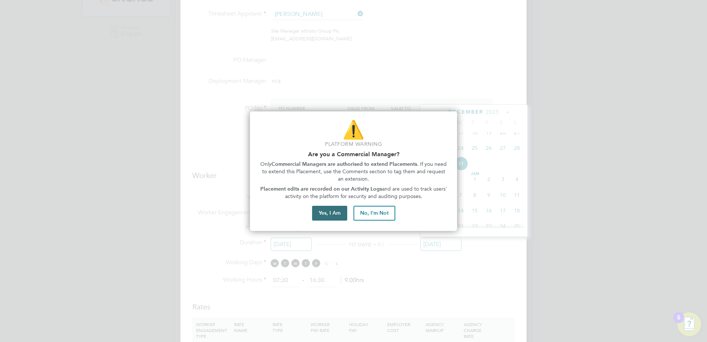
click at [340, 212] on button "Yes, I Am" at bounding box center [329, 213] width 35 height 15
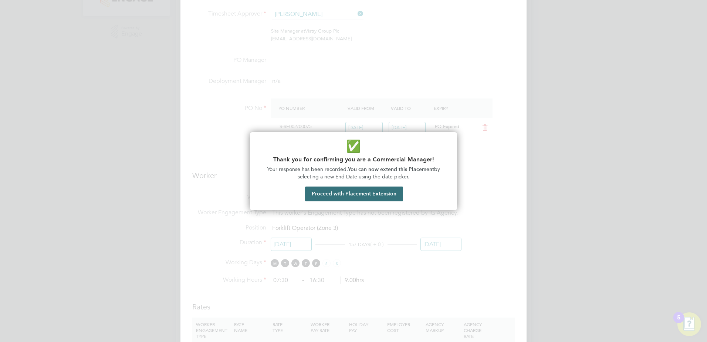
click at [390, 196] on button "Proceed with Placement Extension" at bounding box center [354, 193] width 98 height 15
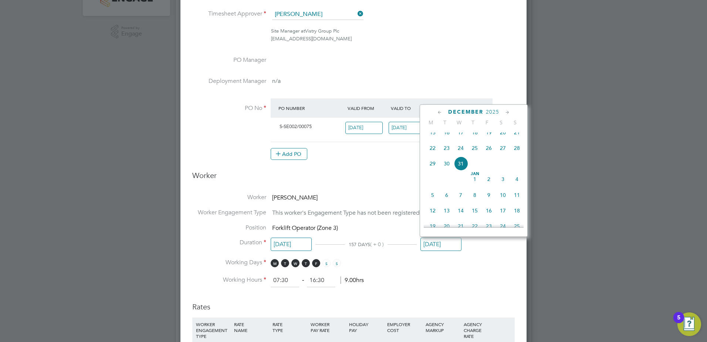
click at [438, 112] on icon at bounding box center [439, 112] width 7 height 8
click at [434, 171] on span "29" at bounding box center [433, 167] width 14 height 14
type input "[DATE]"
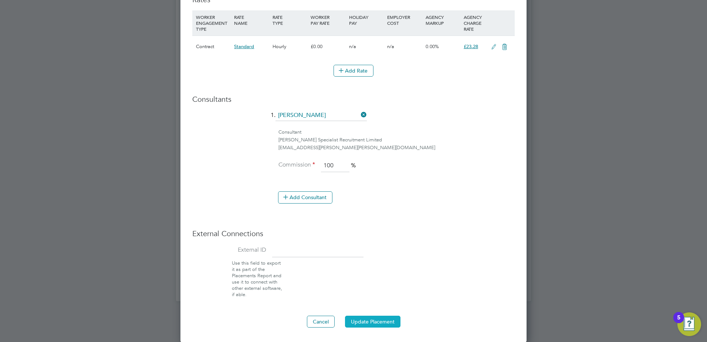
click at [386, 321] on button "Update Placement" at bounding box center [372, 322] width 55 height 12
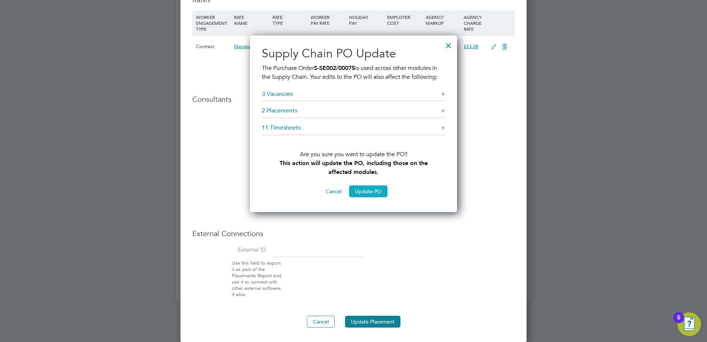
click at [377, 192] on button "Update PO" at bounding box center [368, 191] width 38 height 12
